Goal: Find specific page/section: Find specific page/section

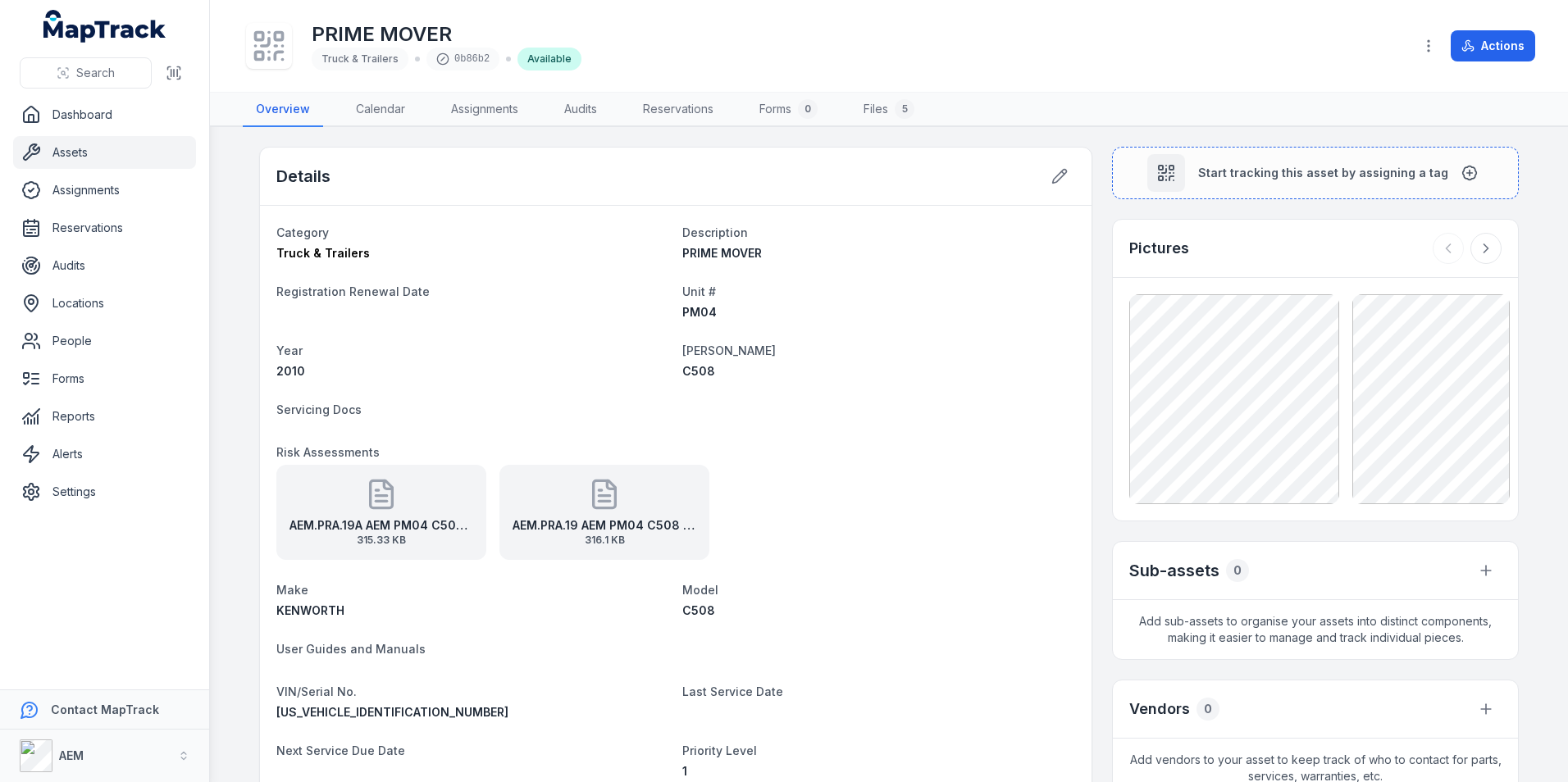
click at [80, 155] on link "Assets" at bounding box center [104, 153] width 183 height 33
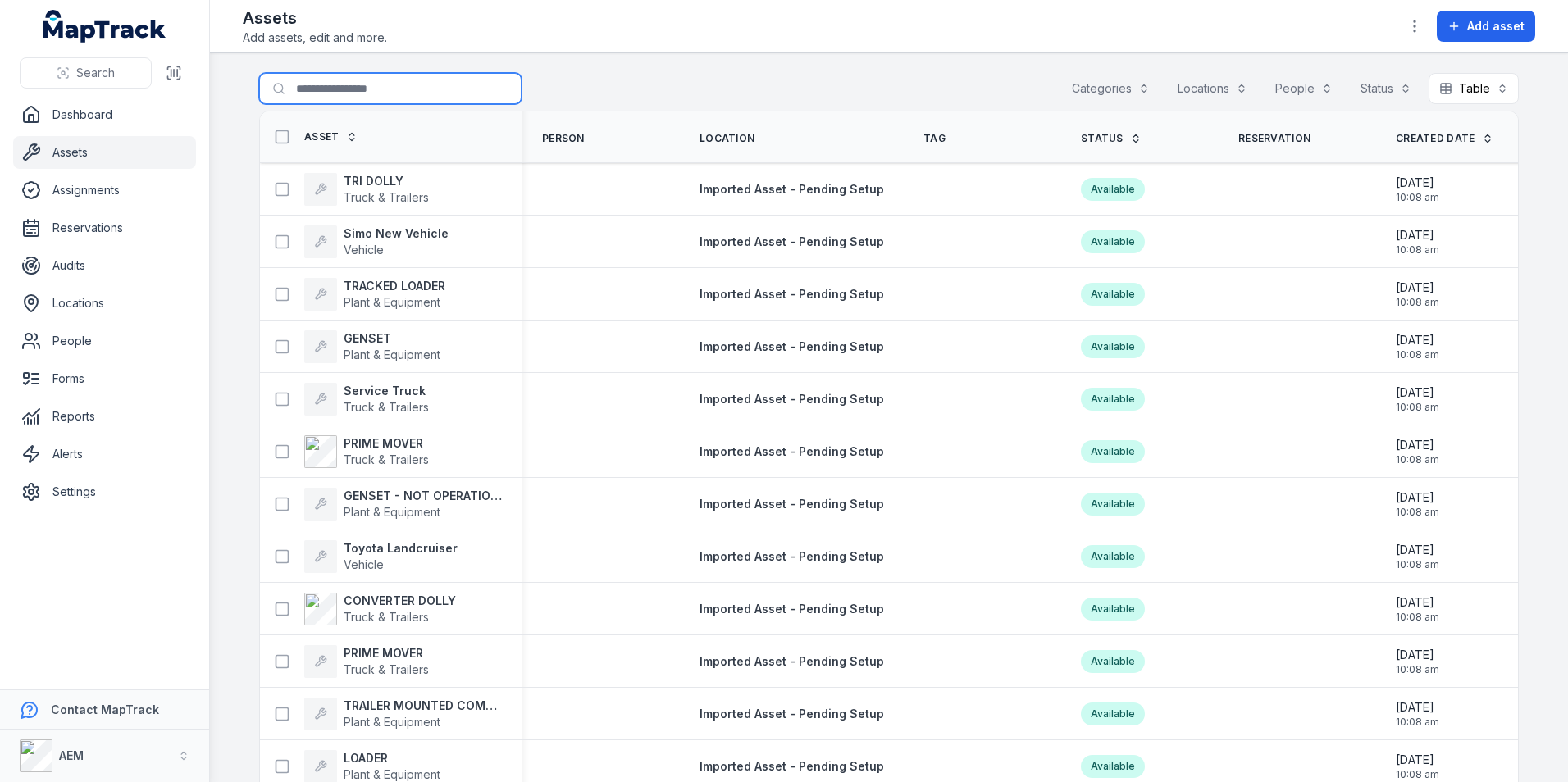
click at [350, 83] on input "Search for assets" at bounding box center [391, 88] width 263 height 31
type input "****"
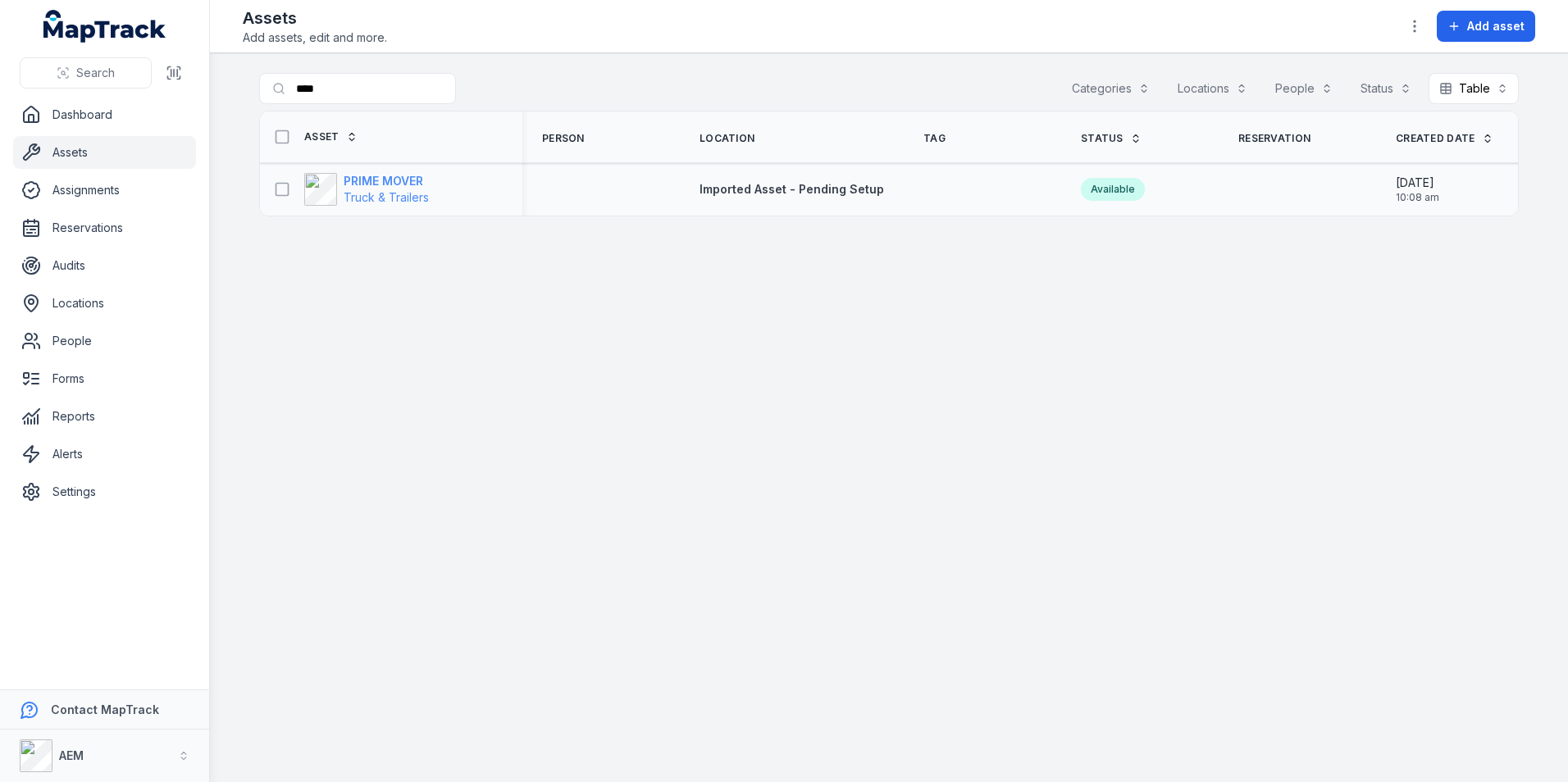
click at [414, 173] on strong "PRIME MOVER" at bounding box center [386, 181] width 85 height 16
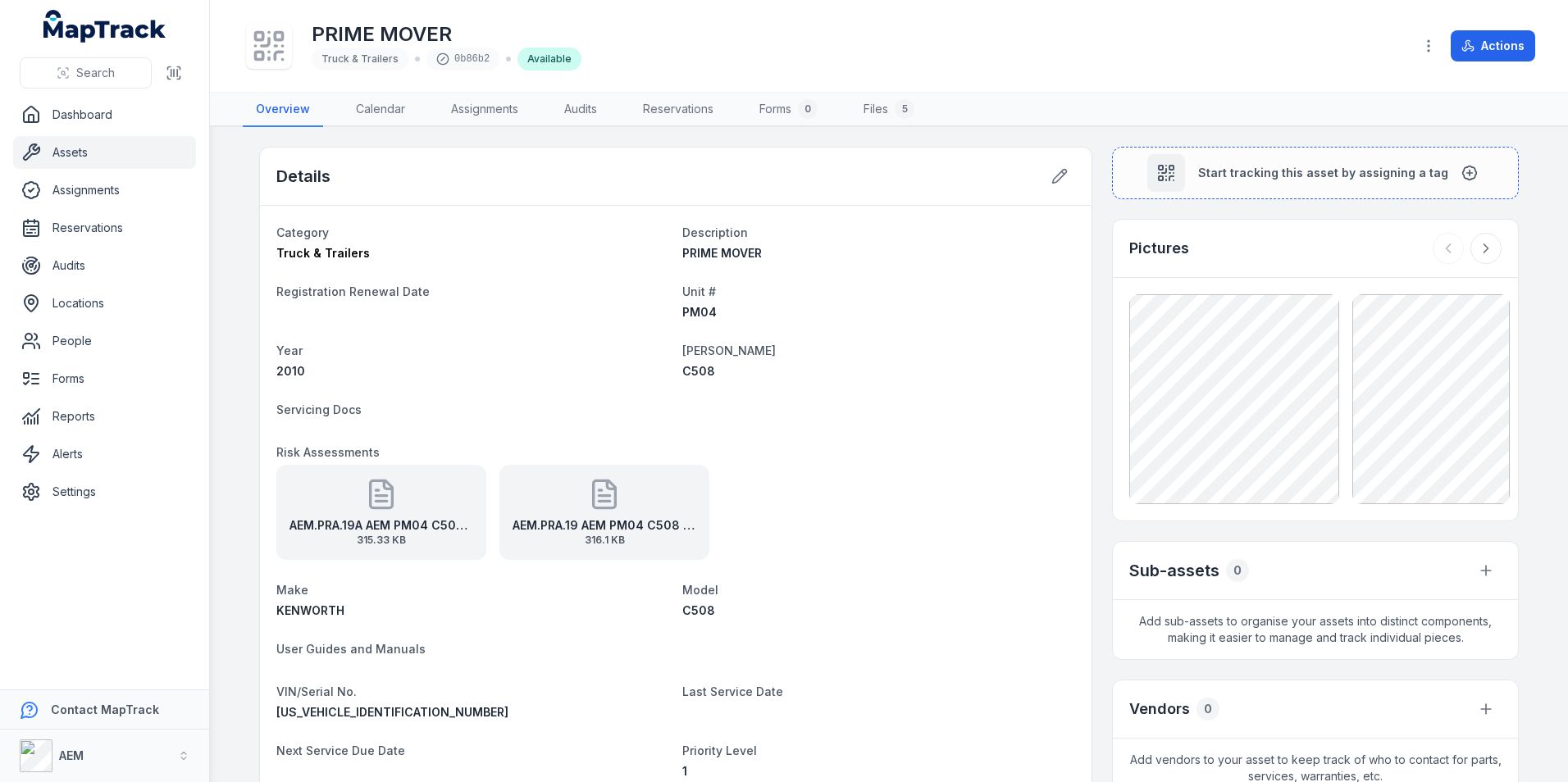
click at [414, 173] on div "Details" at bounding box center [676, 177] width 831 height 58
click at [783, 282] on dt "Unit #" at bounding box center [878, 291] width 392 height 20
click at [1420, 47] on button "button" at bounding box center [1429, 45] width 31 height 31
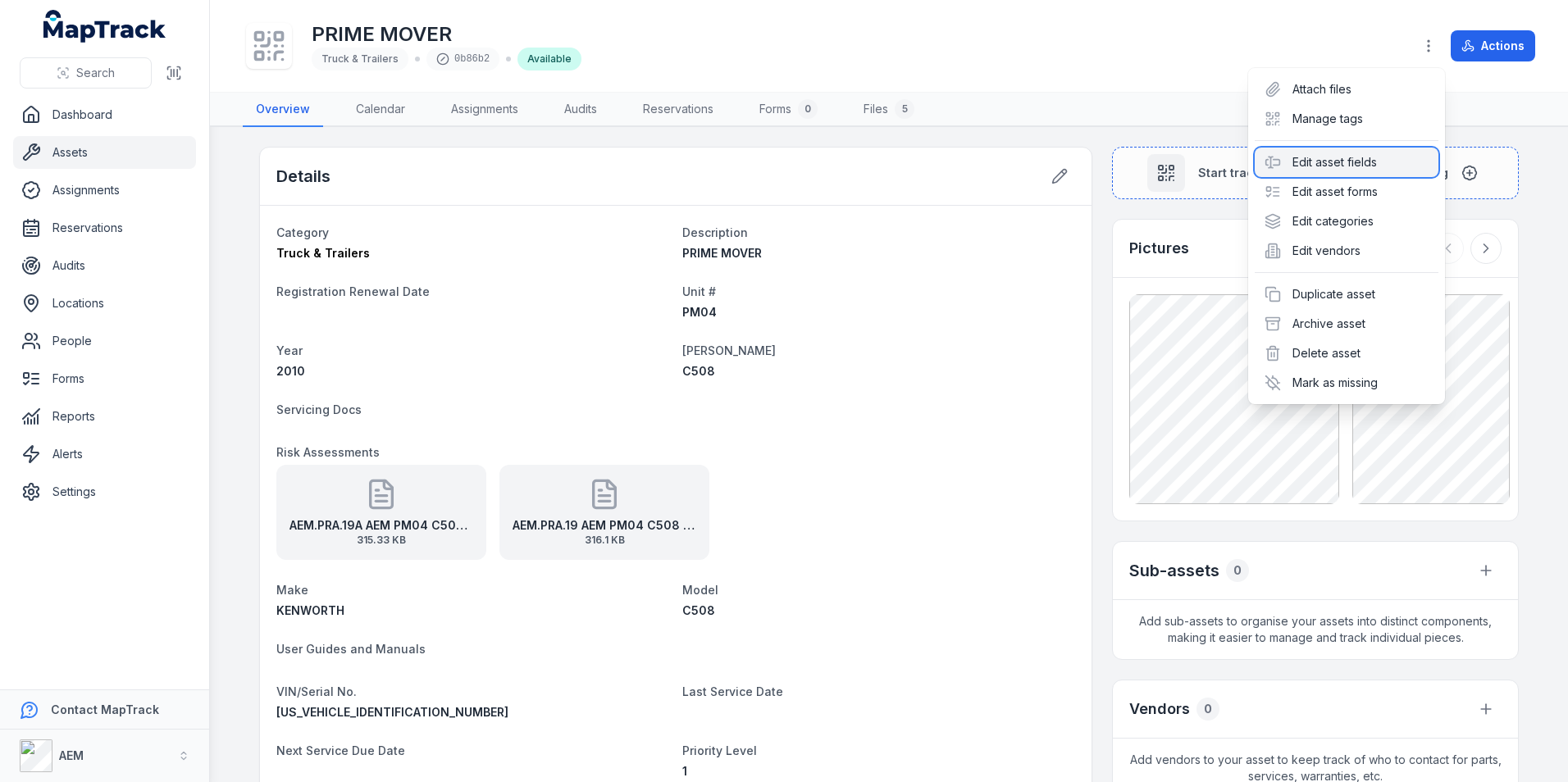
click at [1389, 157] on div "Edit asset fields" at bounding box center [1346, 162] width 184 height 29
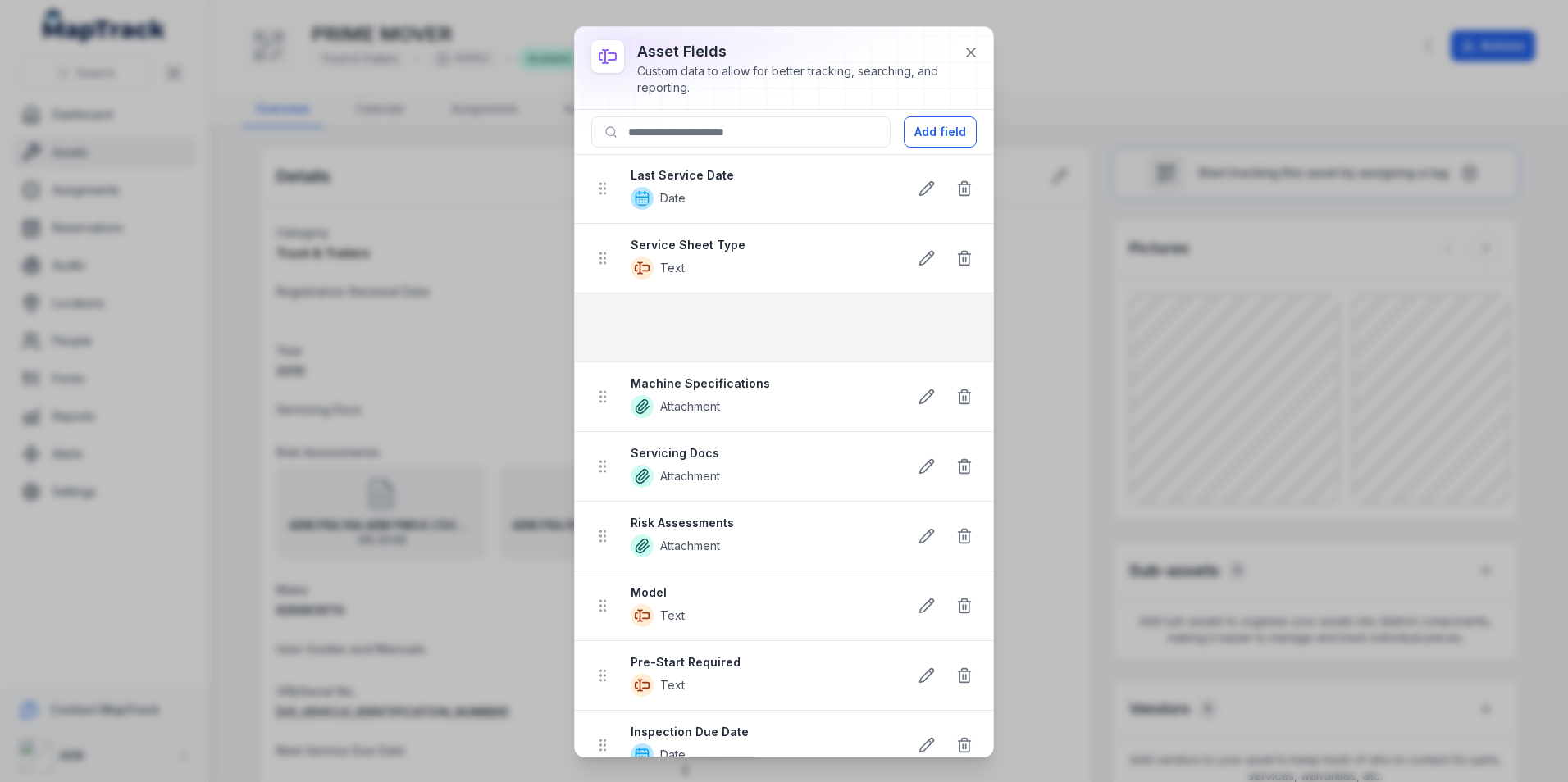
scroll to position [138, 0]
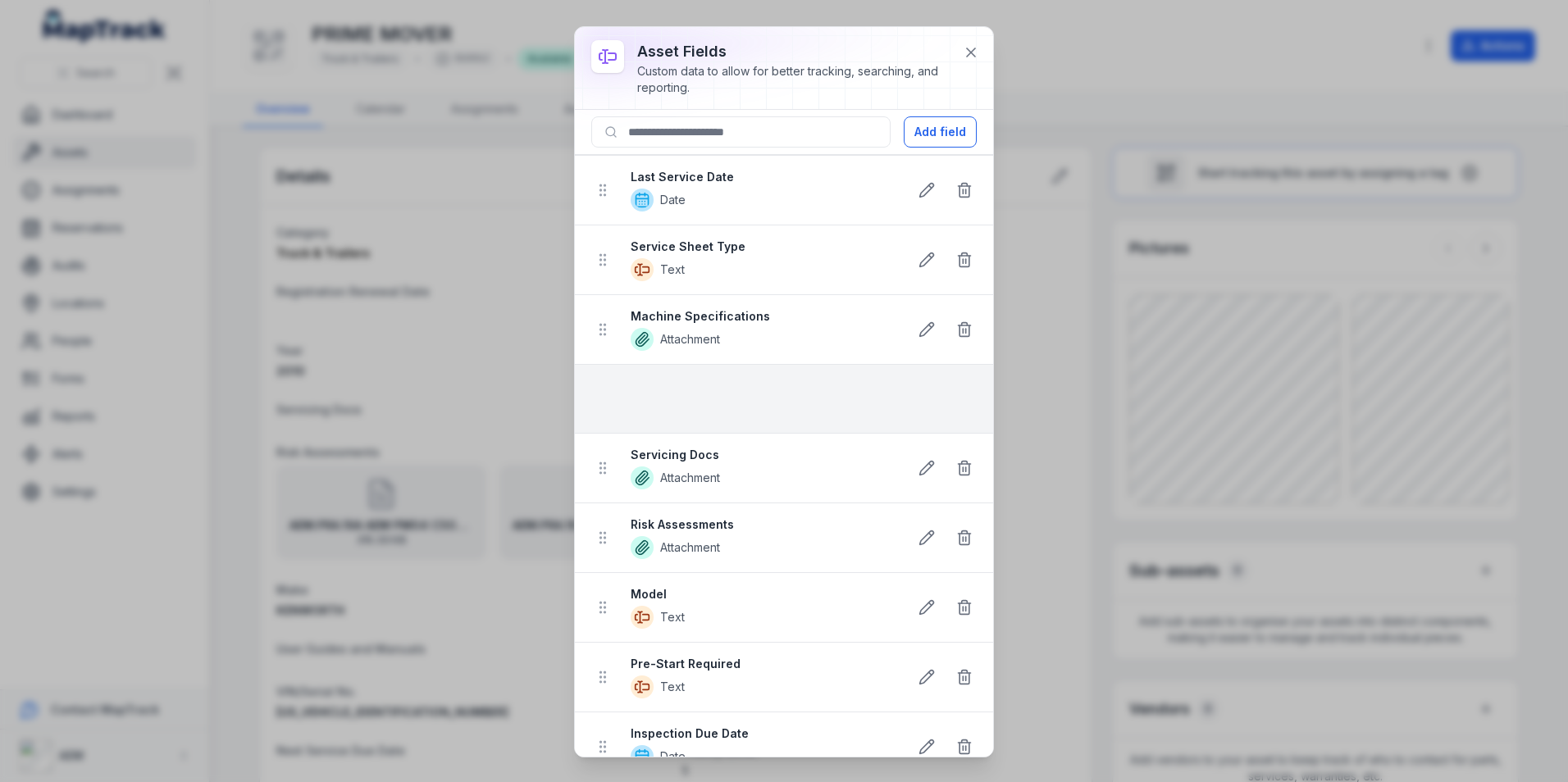
drag, startPoint x: 600, startPoint y: 727, endPoint x: 631, endPoint y: 397, distance: 331.5
click at [631, 397] on ul "Unit # Text VIN/Serial No. Text Last Service Date Date Service Sheet Type Text …" at bounding box center [783, 643] width 418 height 1253
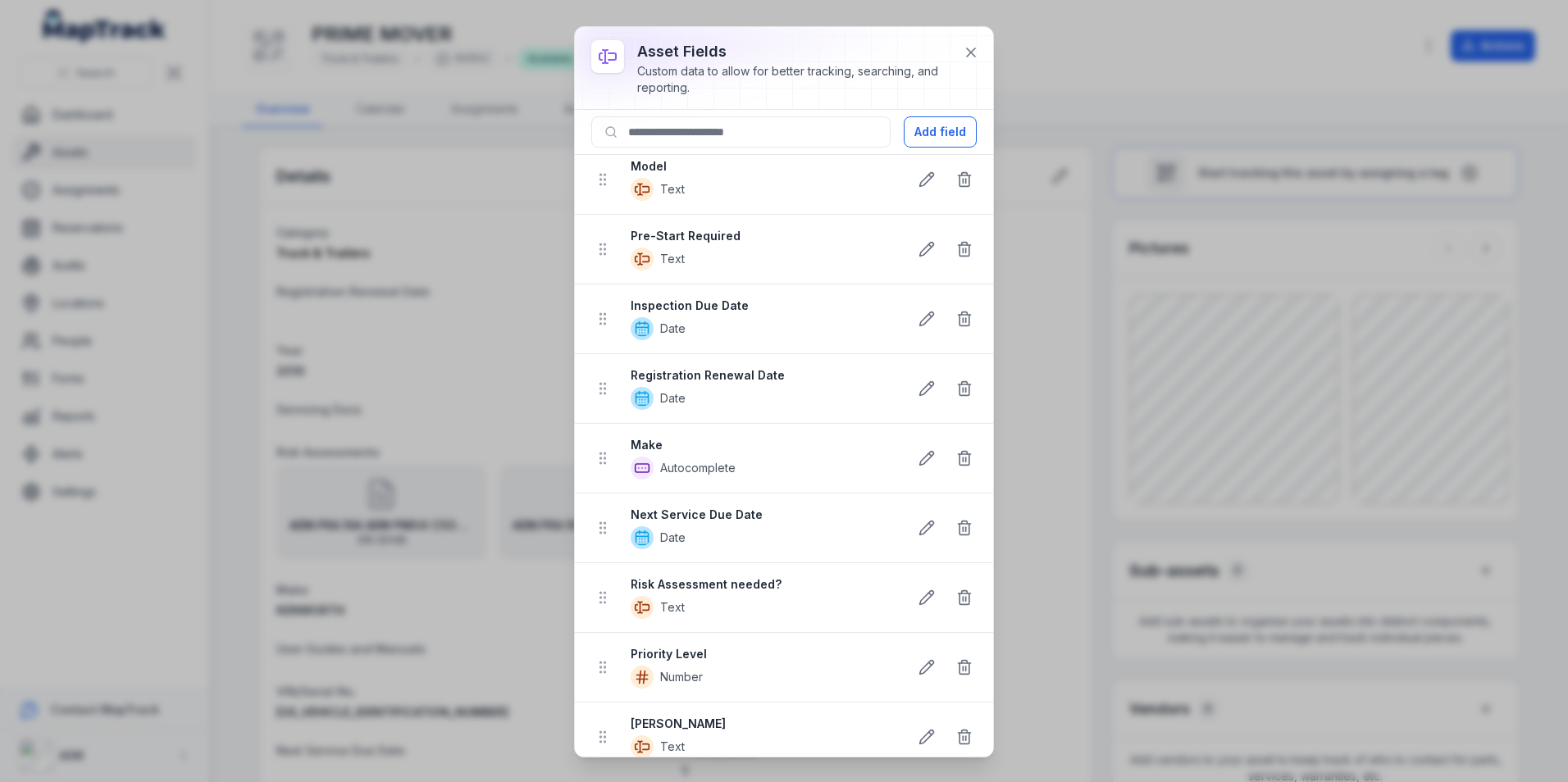
scroll to position [570, 0]
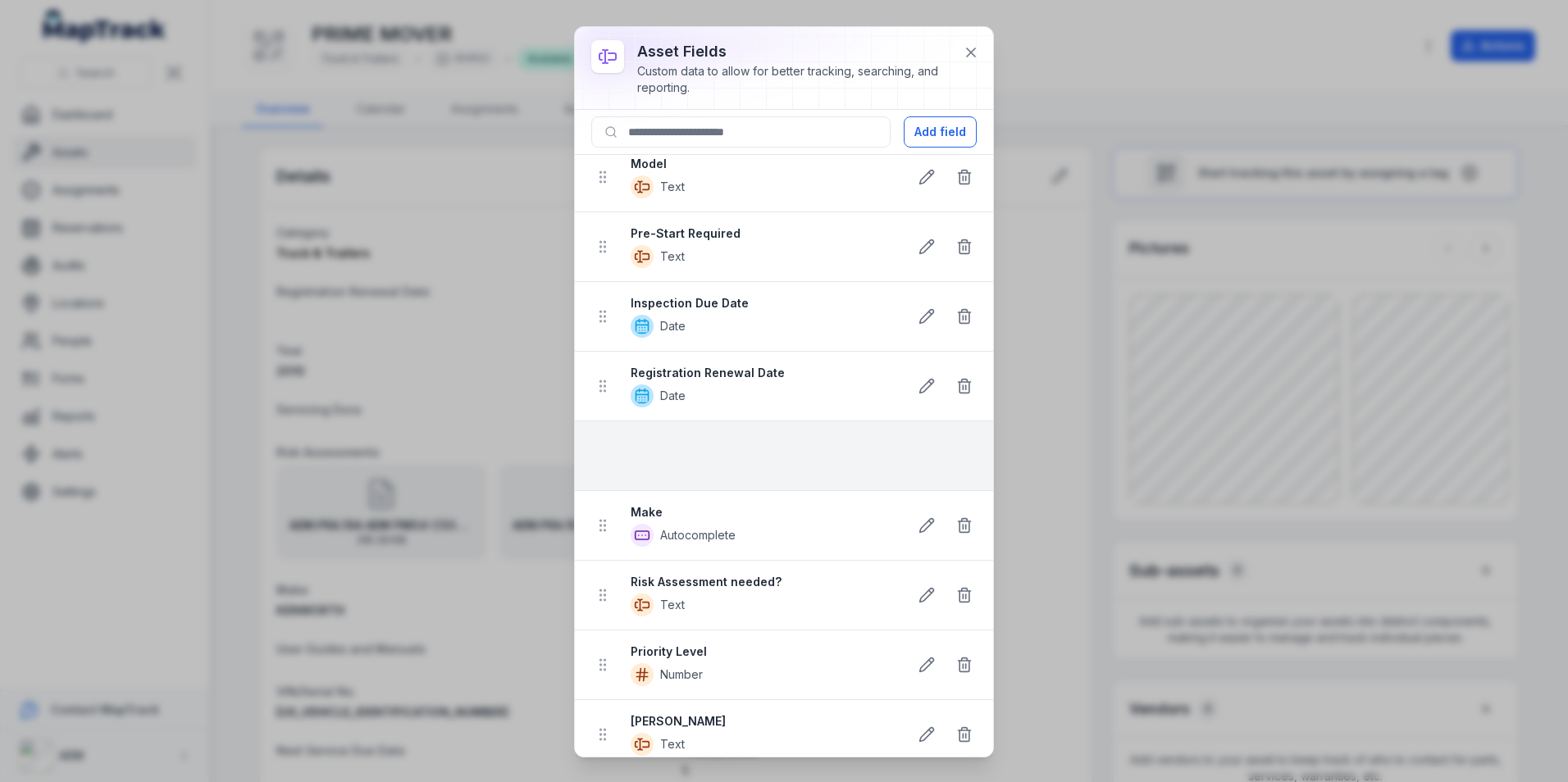
drag, startPoint x: 608, startPoint y: 528, endPoint x: 596, endPoint y: 433, distance: 95.8
click at [596, 433] on ul "Unit # Text VIN/Serial No. Text Last Service Date Date Service Sheet Type Text …" at bounding box center [783, 212] width 418 height 1254
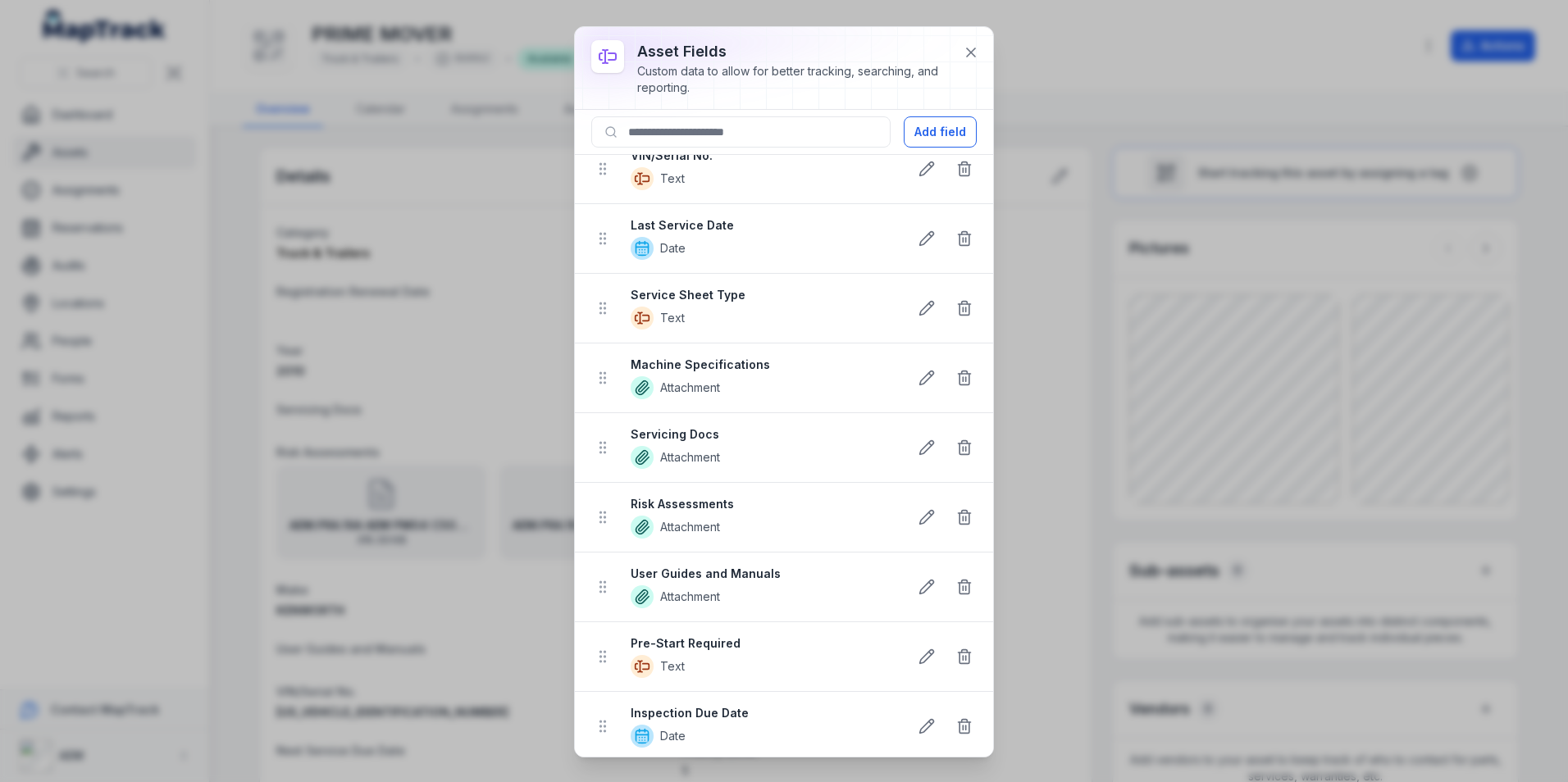
scroll to position [0, 0]
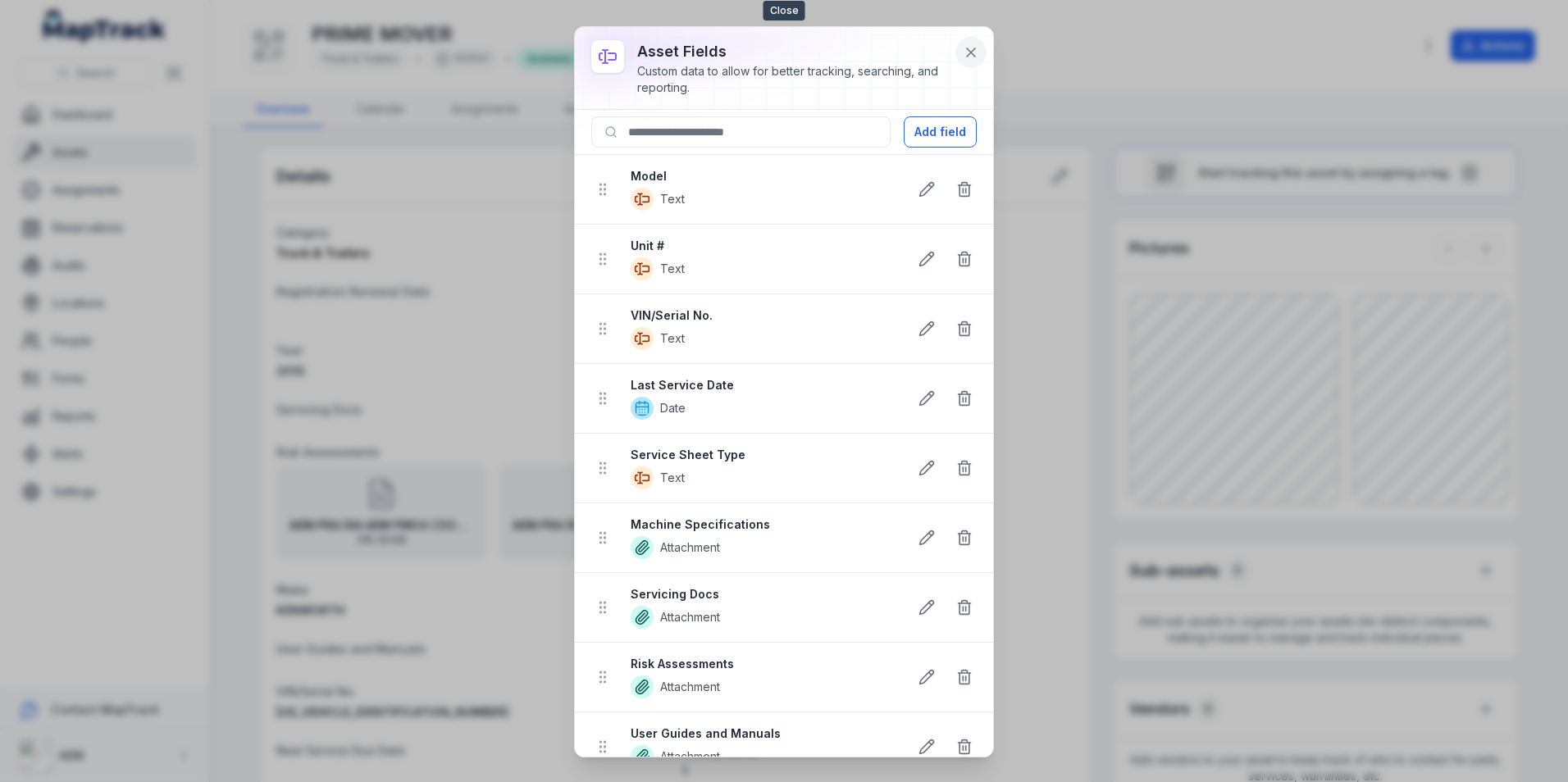
click at [975, 59] on icon at bounding box center [970, 52] width 16 height 16
